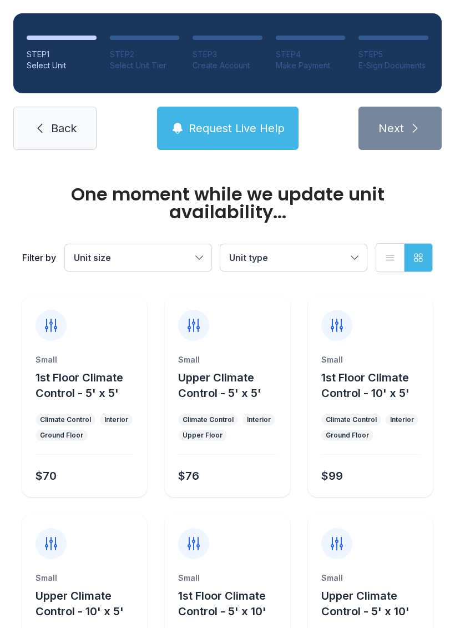
click at [268, 139] on button "Request Live Help" at bounding box center [228, 128] width 142 height 43
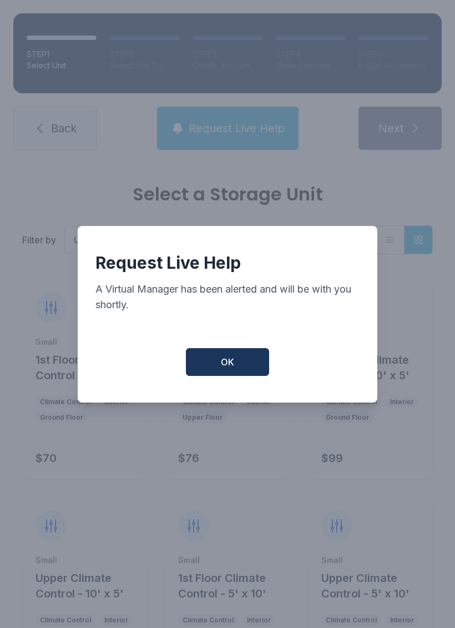
click at [240, 375] on button "OK" at bounding box center [227, 362] width 83 height 28
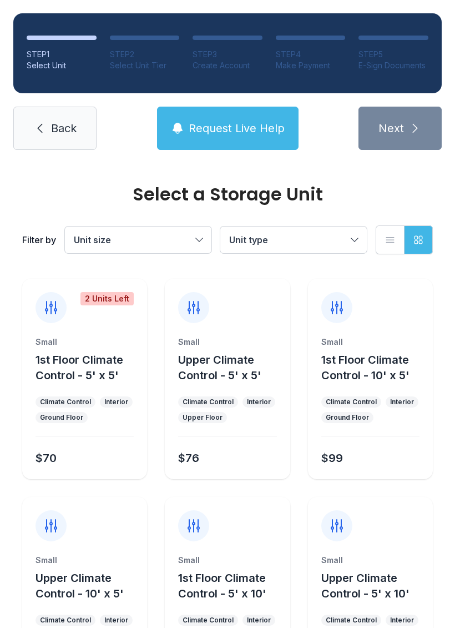
click at [274, 142] on button "Request Live Help" at bounding box center [228, 128] width 142 height 43
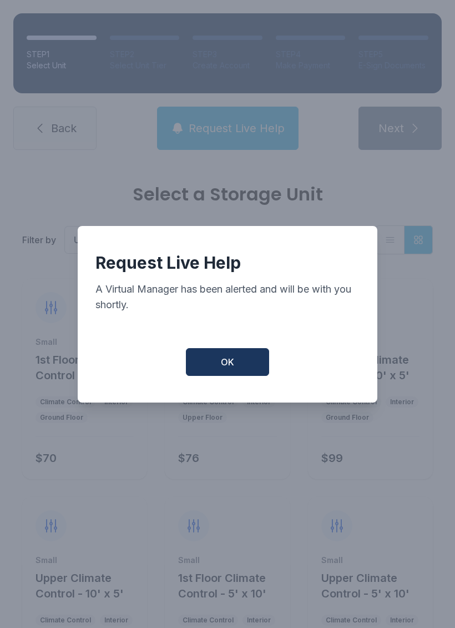
click at [248, 369] on button "OK" at bounding box center [227, 362] width 83 height 28
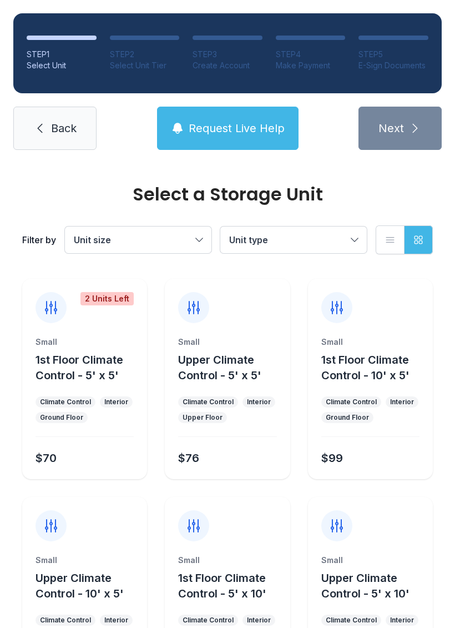
click at [66, 133] on span "Back" at bounding box center [64, 129] width 26 height 16
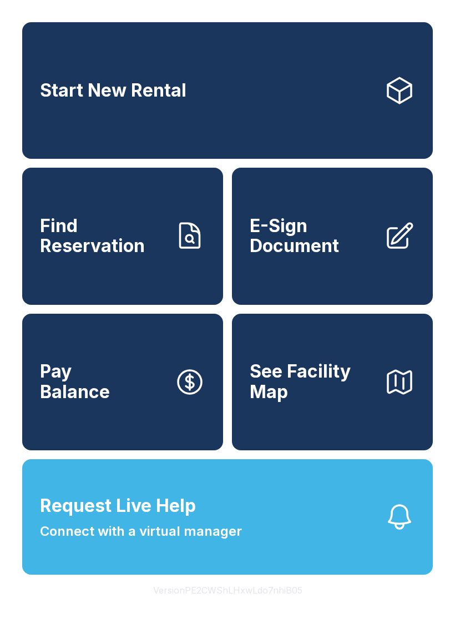
click at [129, 273] on link "Find Reservation" at bounding box center [122, 236] width 201 height 137
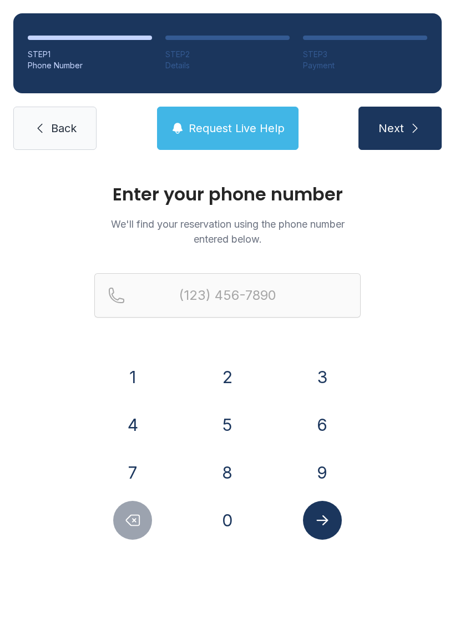
click at [327, 520] on icon "Submit lookup form" at bounding box center [323, 520] width 12 height 10
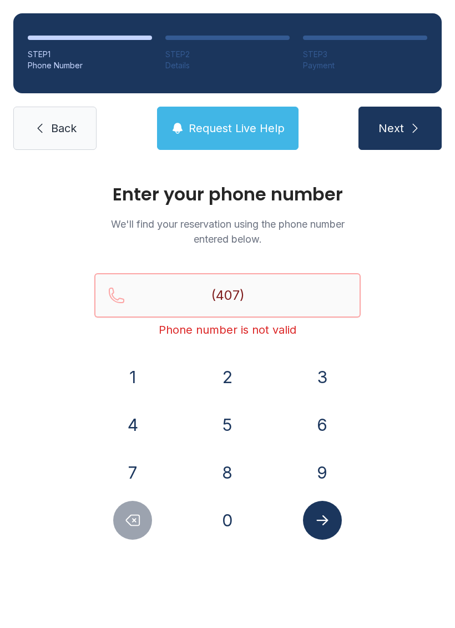
type input "(407) 6"
